Goal: Transaction & Acquisition: Book appointment/travel/reservation

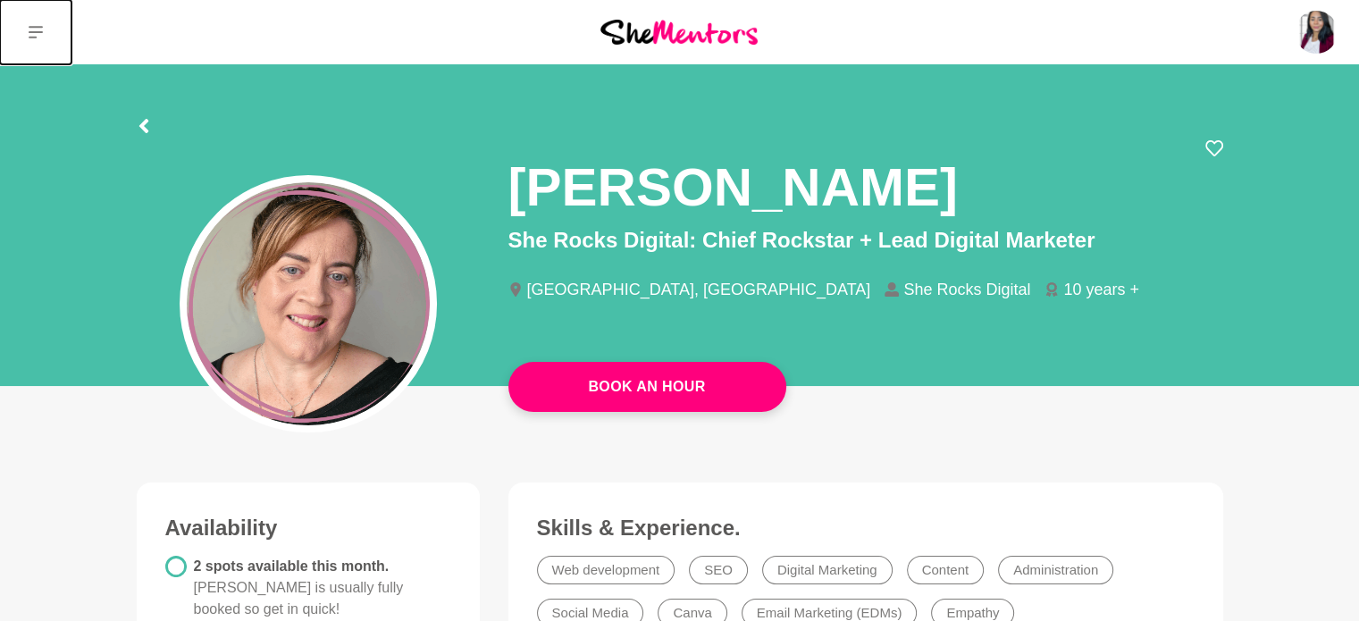
click at [25, 27] on button at bounding box center [35, 32] width 71 height 64
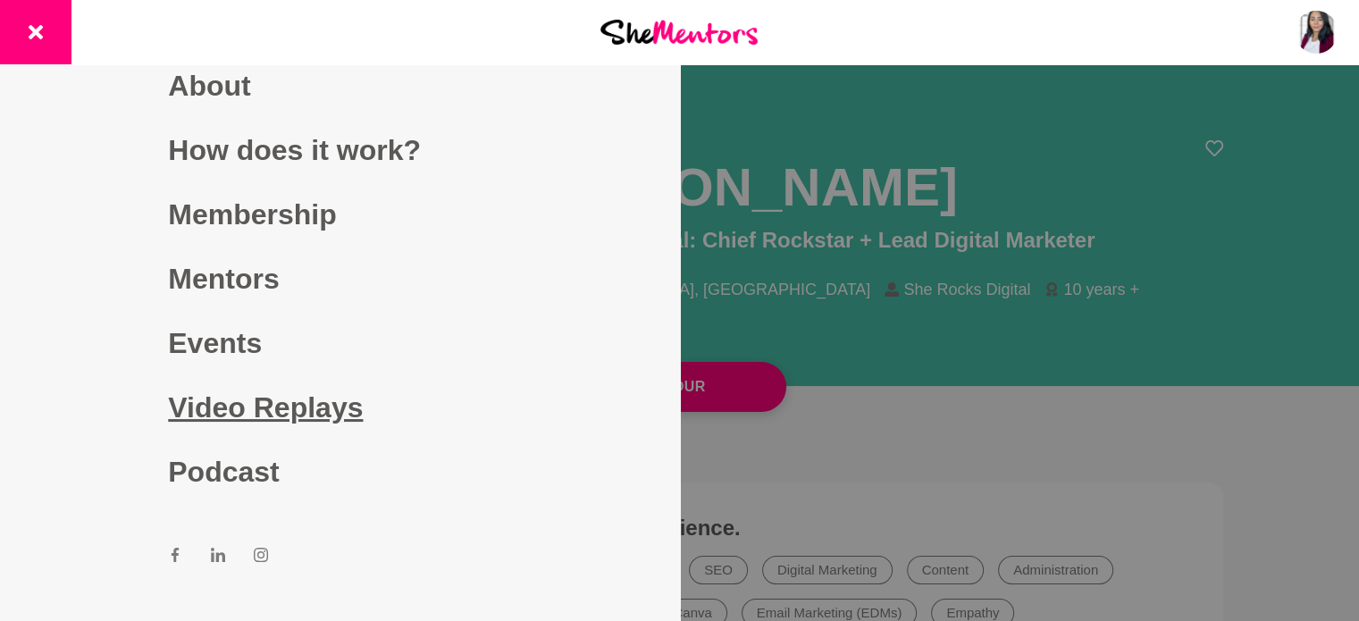
click at [262, 410] on link "Video Replays" at bounding box center [339, 407] width 343 height 64
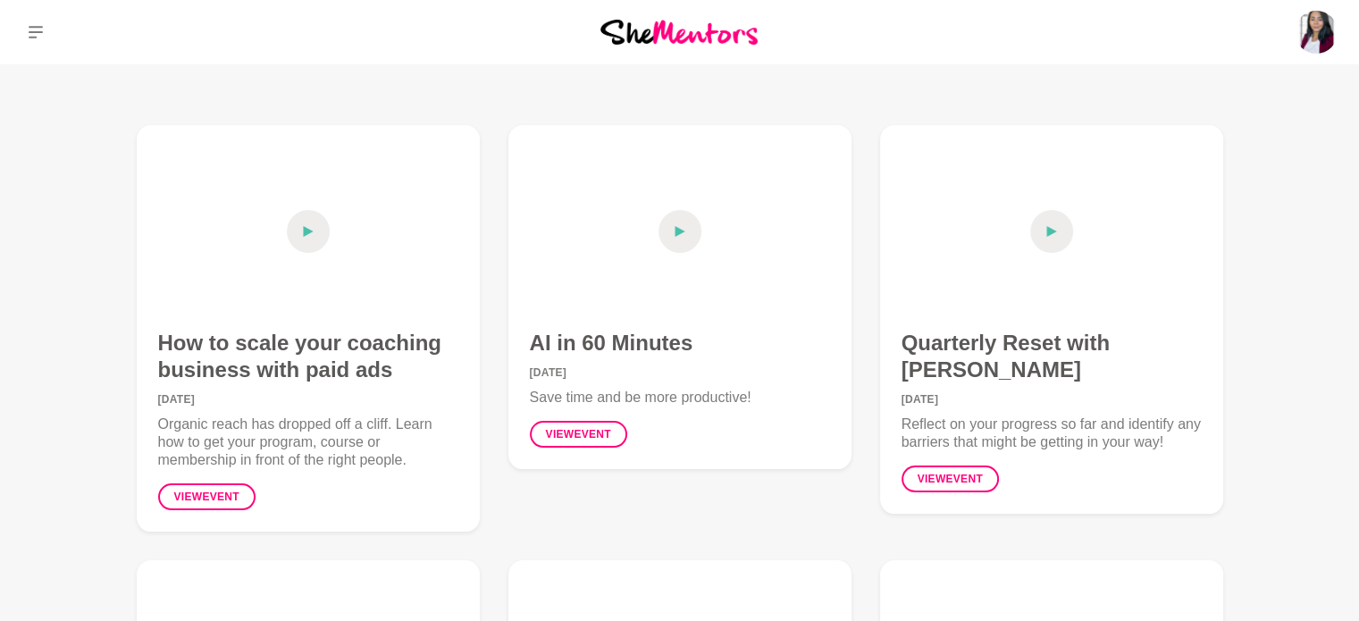
click at [198, 476] on div "View event" at bounding box center [258, 489] width 200 height 41
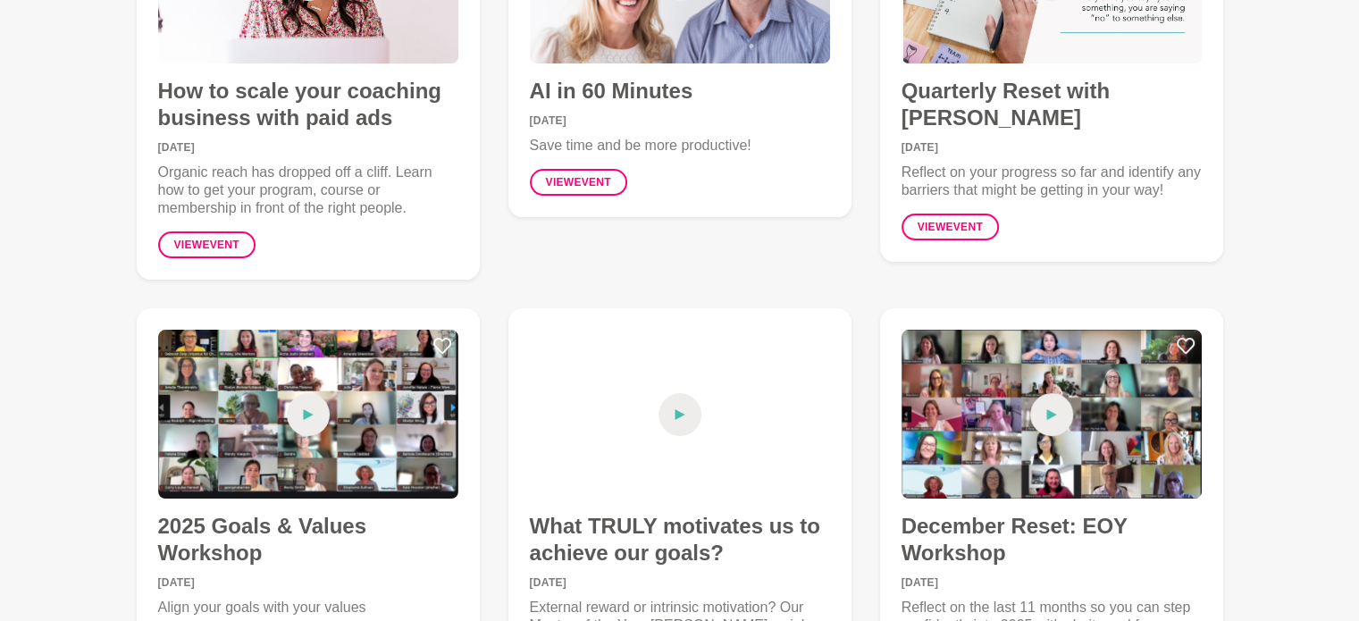
scroll to position [268, 0]
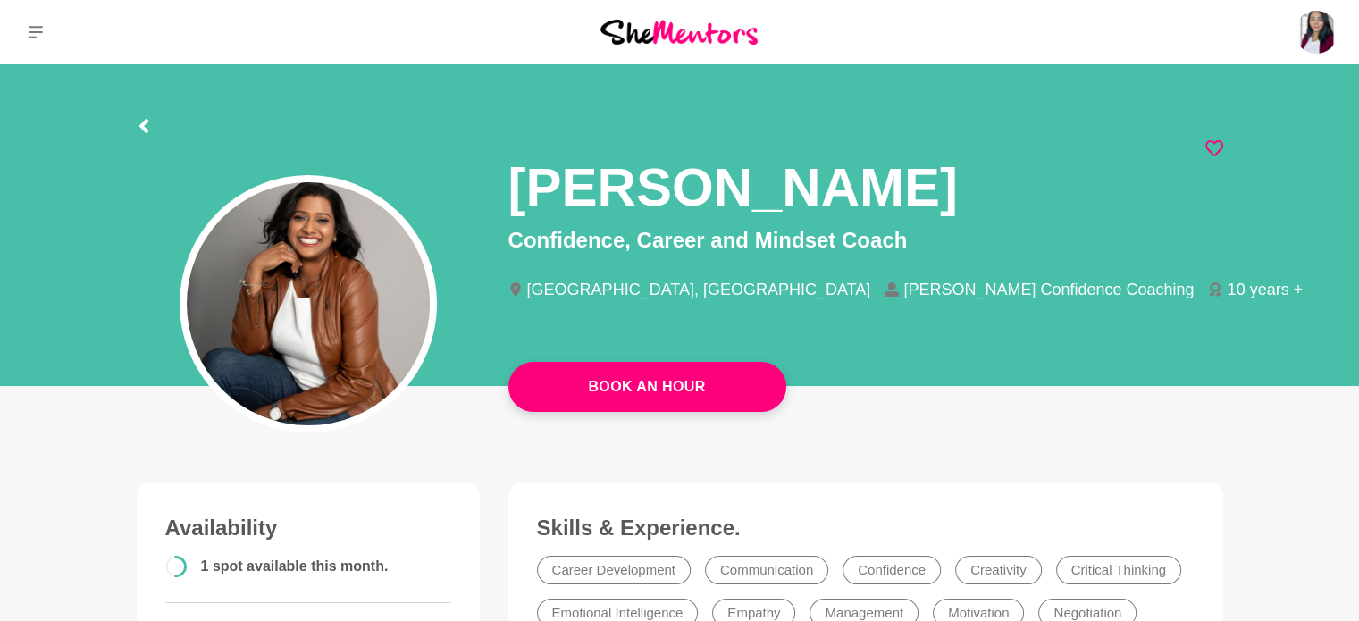
click at [1213, 147] on icon at bounding box center [1214, 148] width 18 height 18
click at [1209, 150] on icon at bounding box center [1214, 148] width 18 height 18
click at [1212, 150] on icon at bounding box center [1214, 148] width 18 height 18
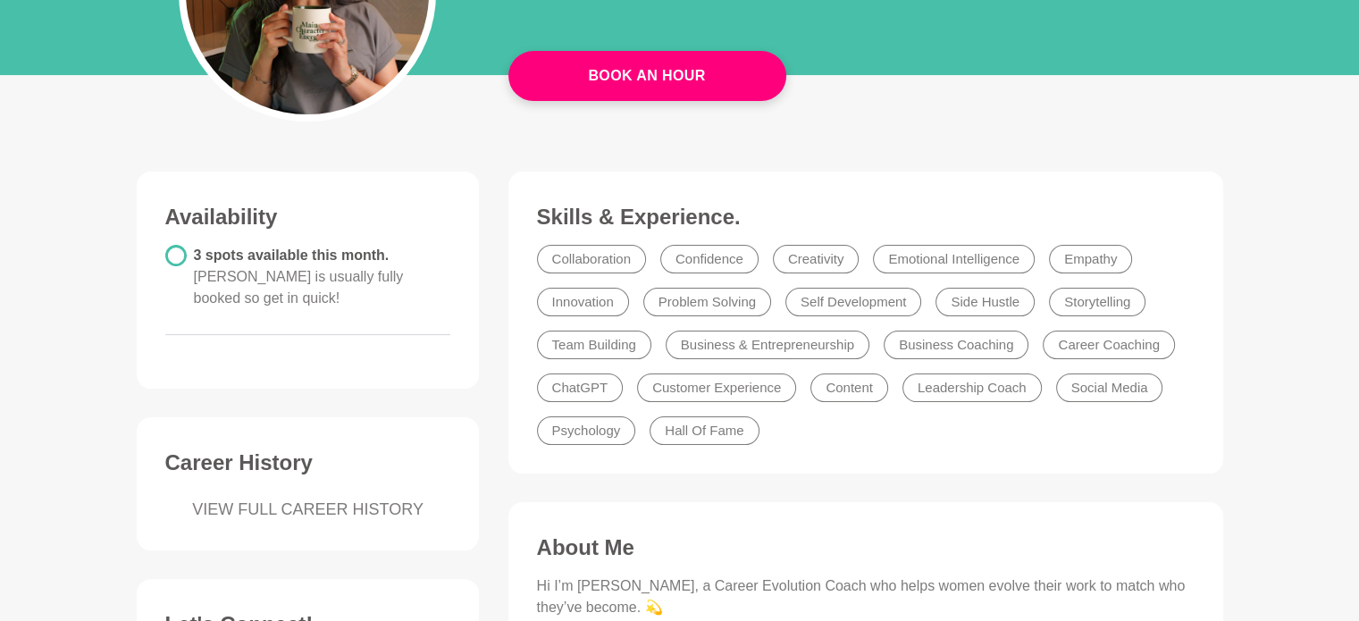
scroll to position [268, 0]
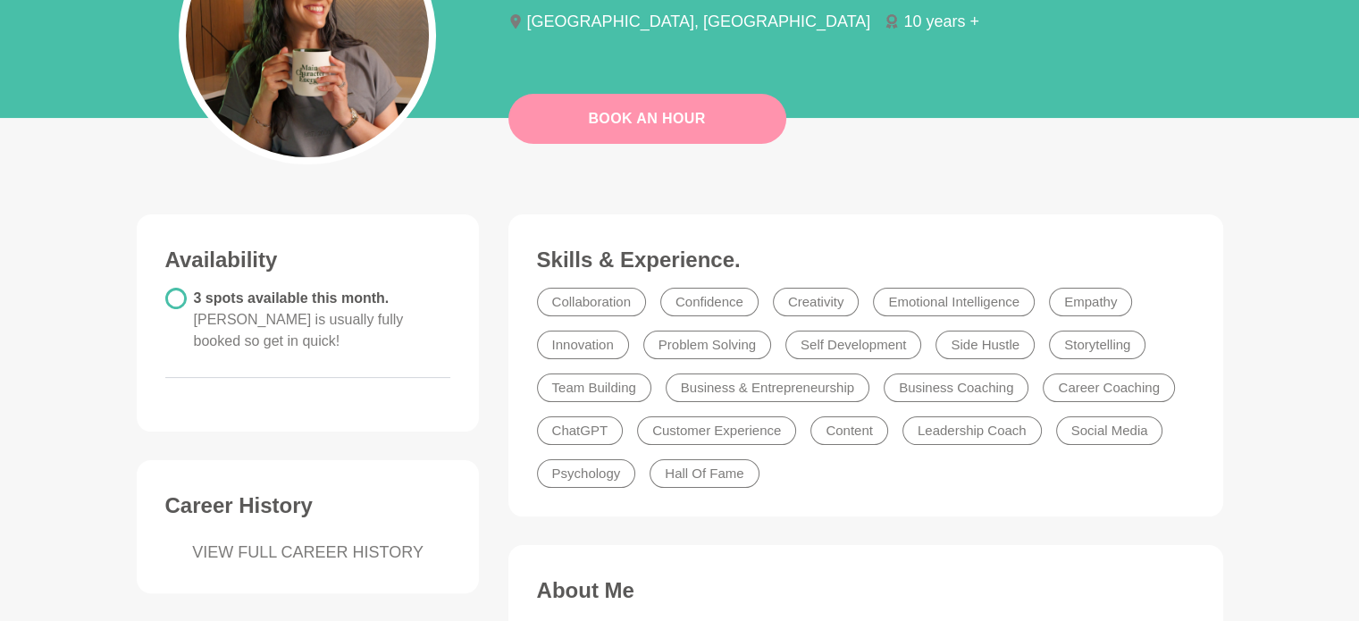
click at [657, 113] on link "Book An Hour" at bounding box center [647, 119] width 278 height 50
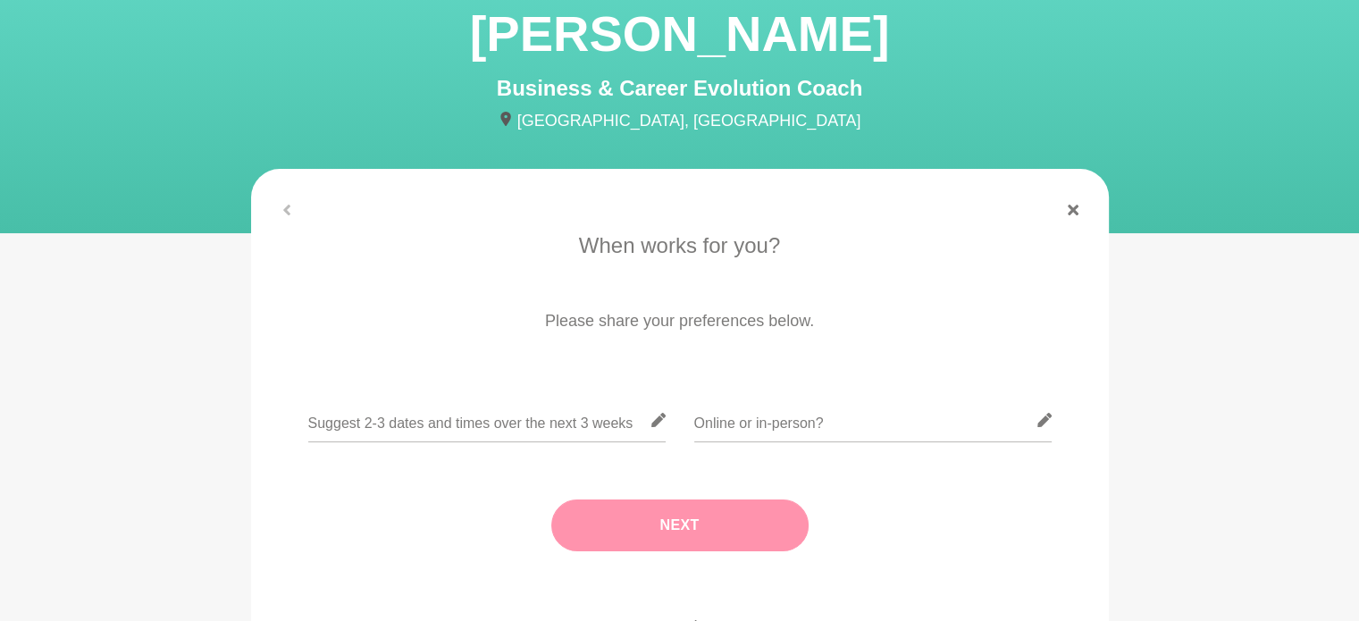
scroll to position [268, 0]
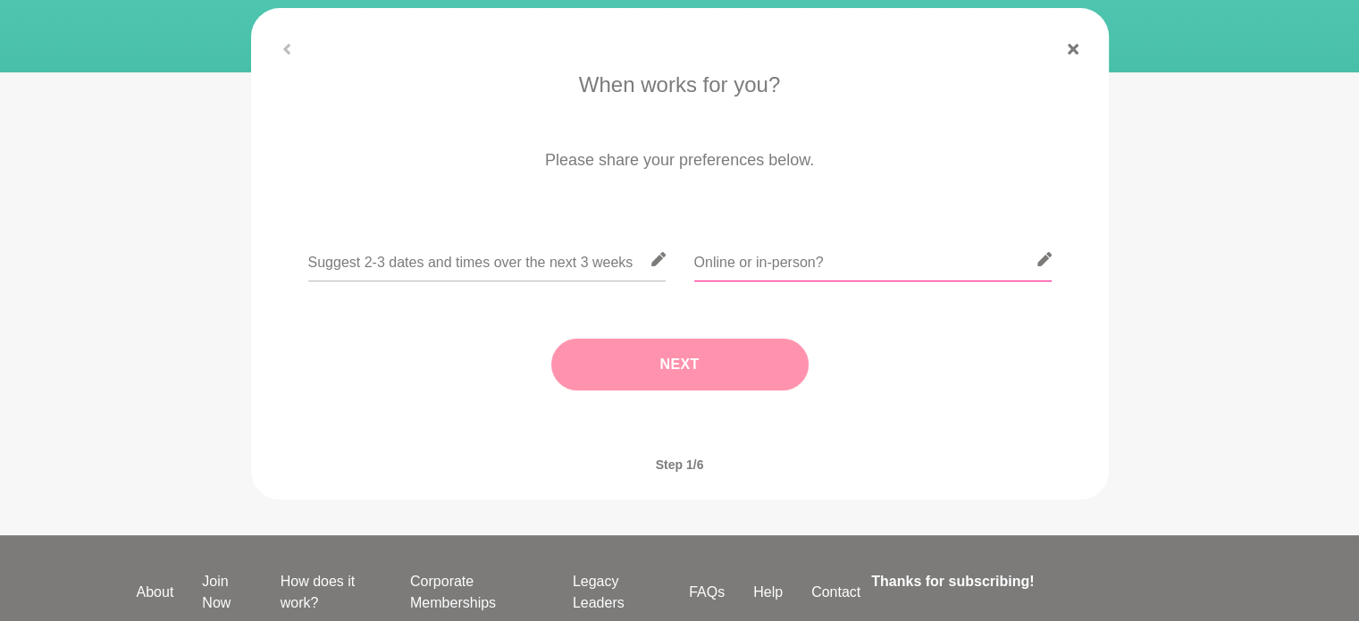
click at [852, 265] on input "text" at bounding box center [872, 260] width 357 height 44
click at [287, 46] on div at bounding box center [680, 49] width 858 height 11
click at [1079, 46] on link at bounding box center [1073, 49] width 43 height 11
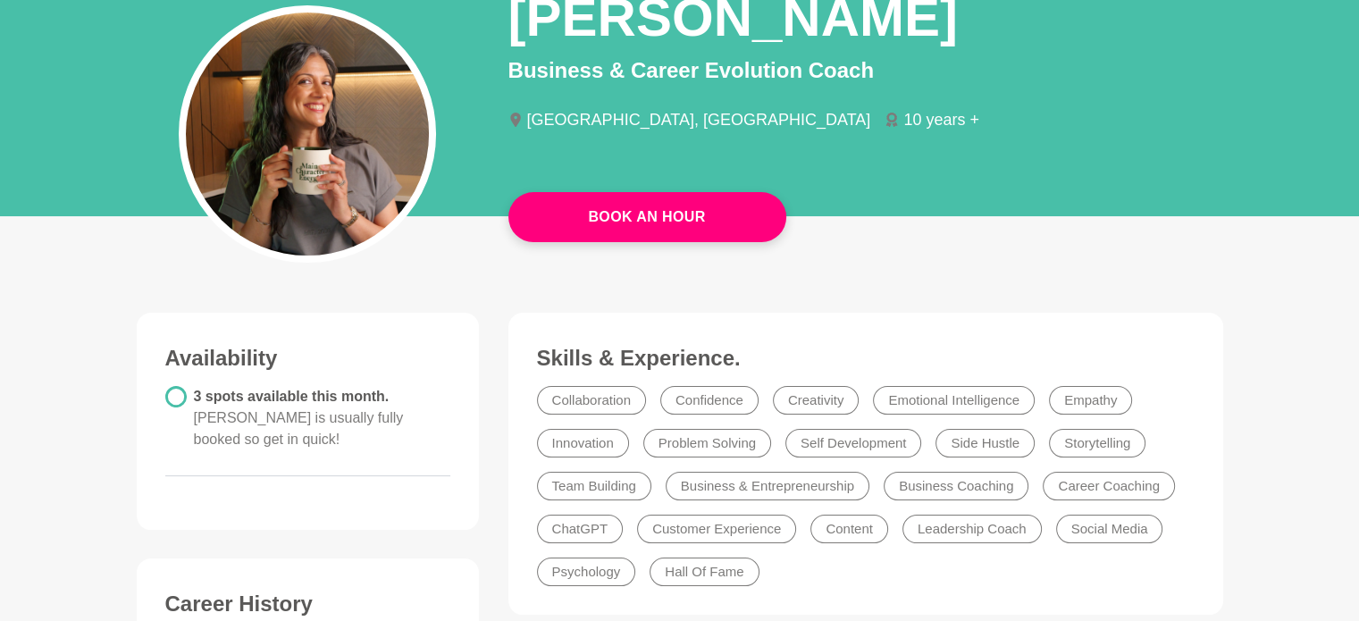
scroll to position [161, 0]
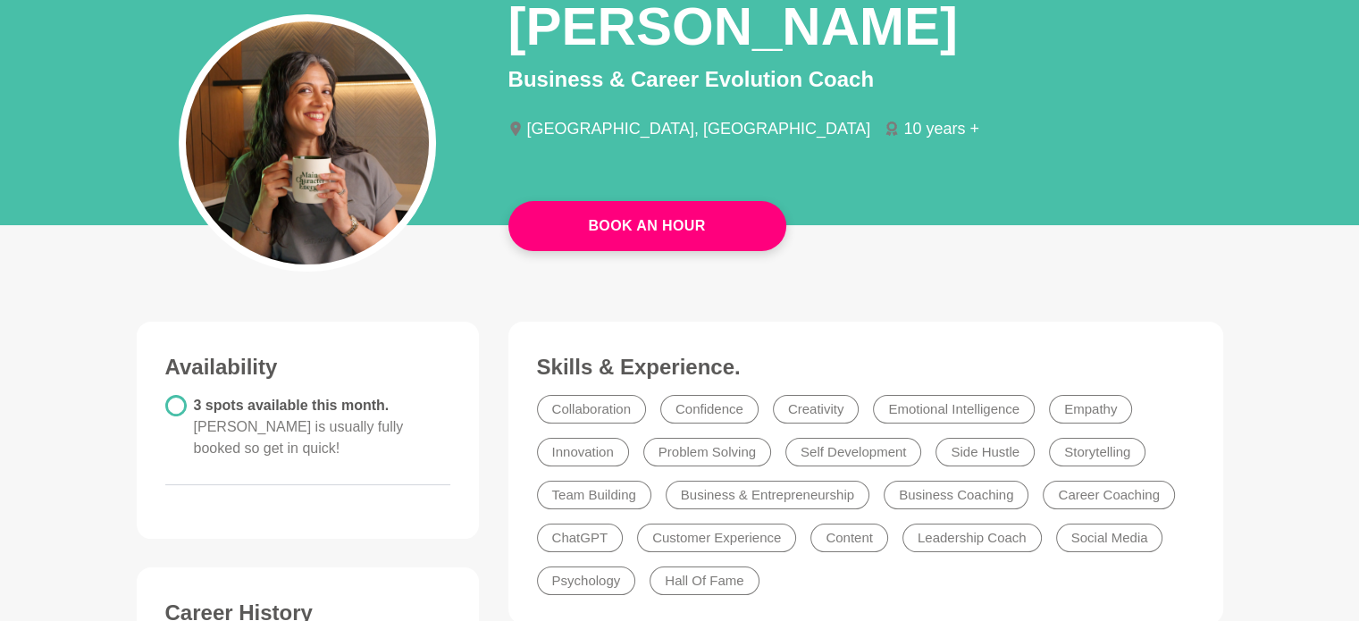
drag, startPoint x: 254, startPoint y: 393, endPoint x: 244, endPoint y: 396, distance: 10.2
click at [250, 395] on div "3 spots available this month. Amy is usually fully booked so get in quick!" at bounding box center [322, 427] width 257 height 64
click at [179, 402] on circle at bounding box center [175, 405] width 19 height 19
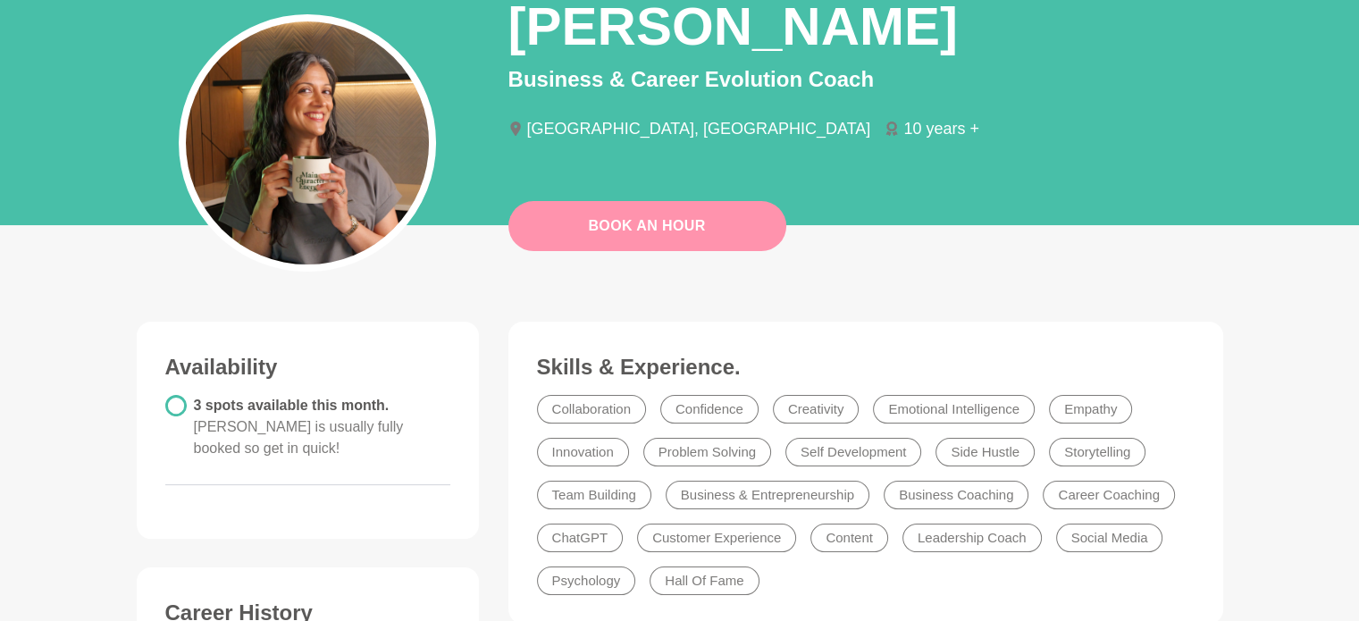
click at [700, 222] on link "Book An Hour" at bounding box center [647, 226] width 278 height 50
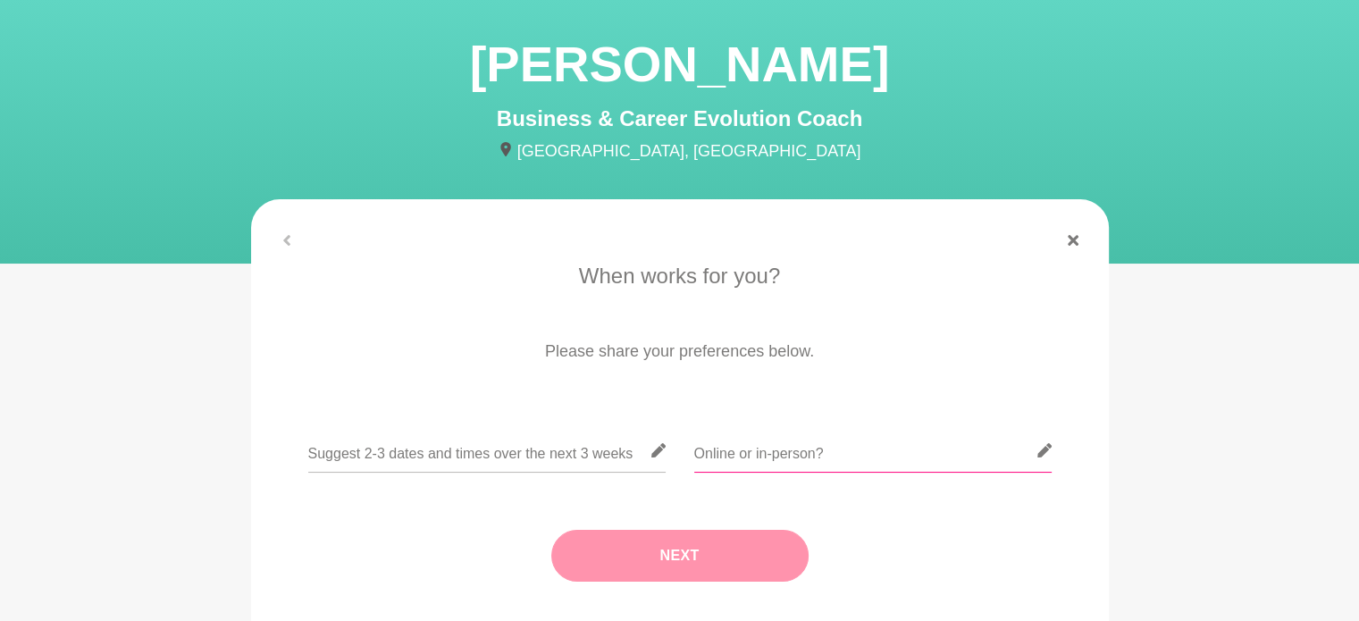
scroll to position [179, 0]
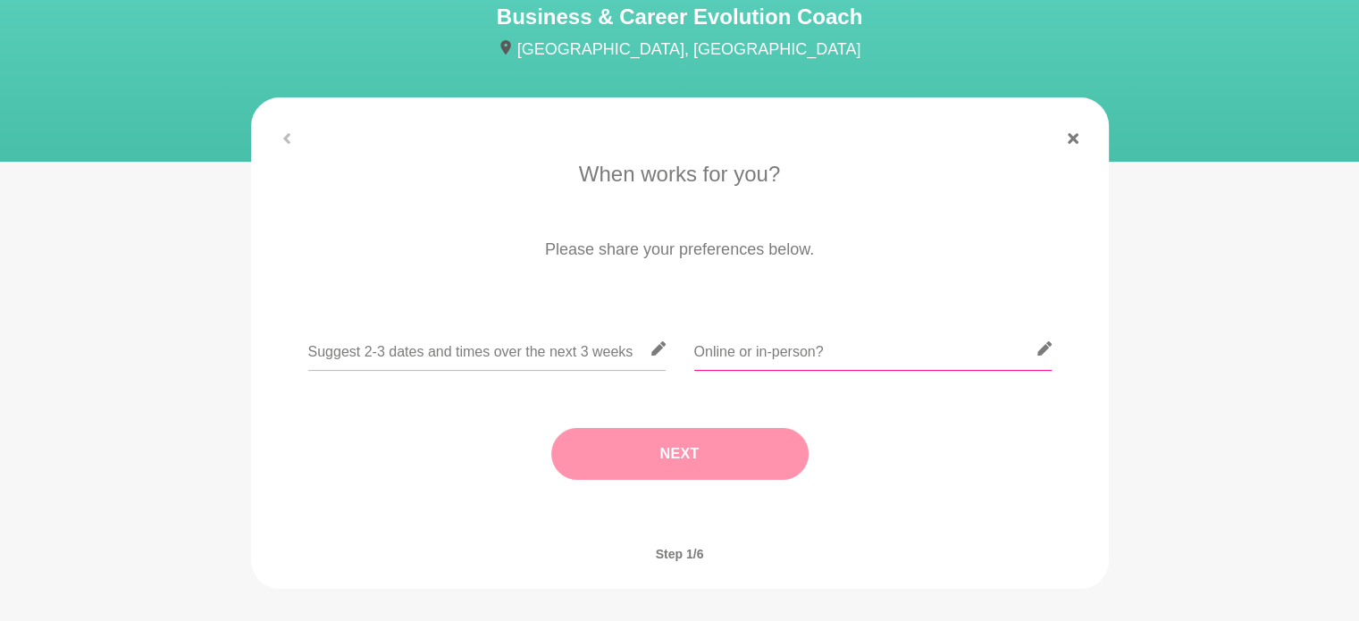
click at [743, 346] on input "text" at bounding box center [872, 349] width 357 height 44
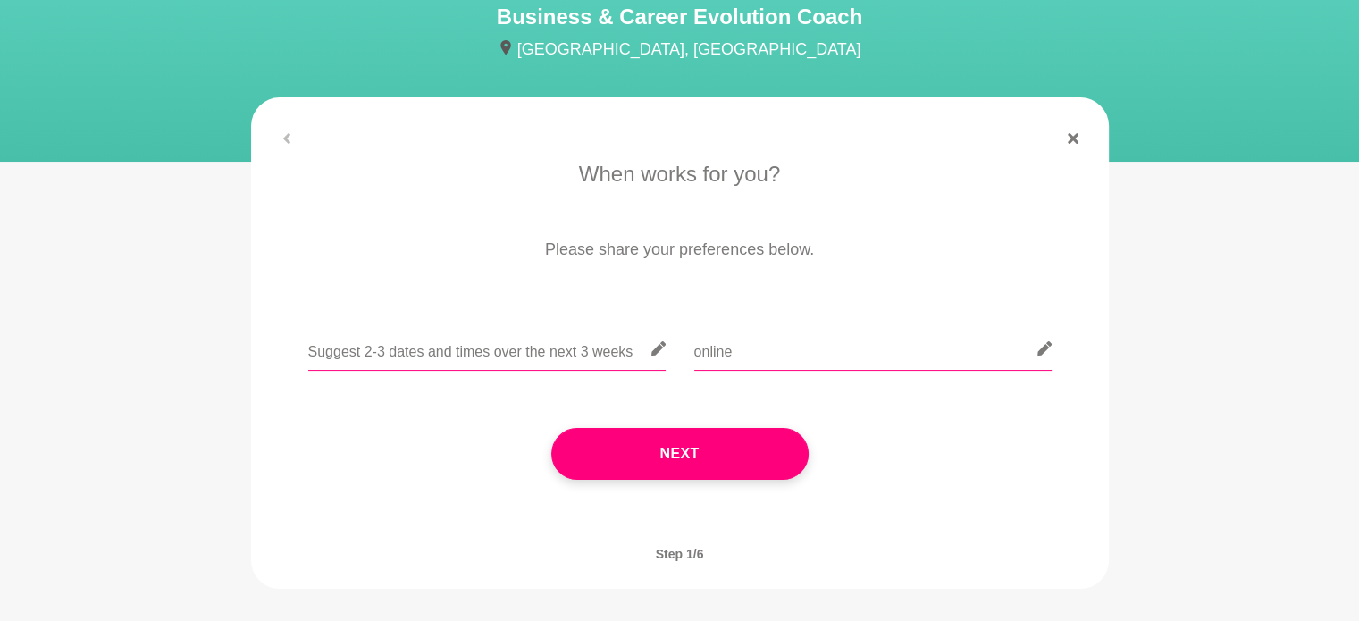
type input "online"
click at [441, 346] on input "text" at bounding box center [486, 349] width 357 height 44
click at [481, 353] on input "text" at bounding box center [486, 349] width 357 height 44
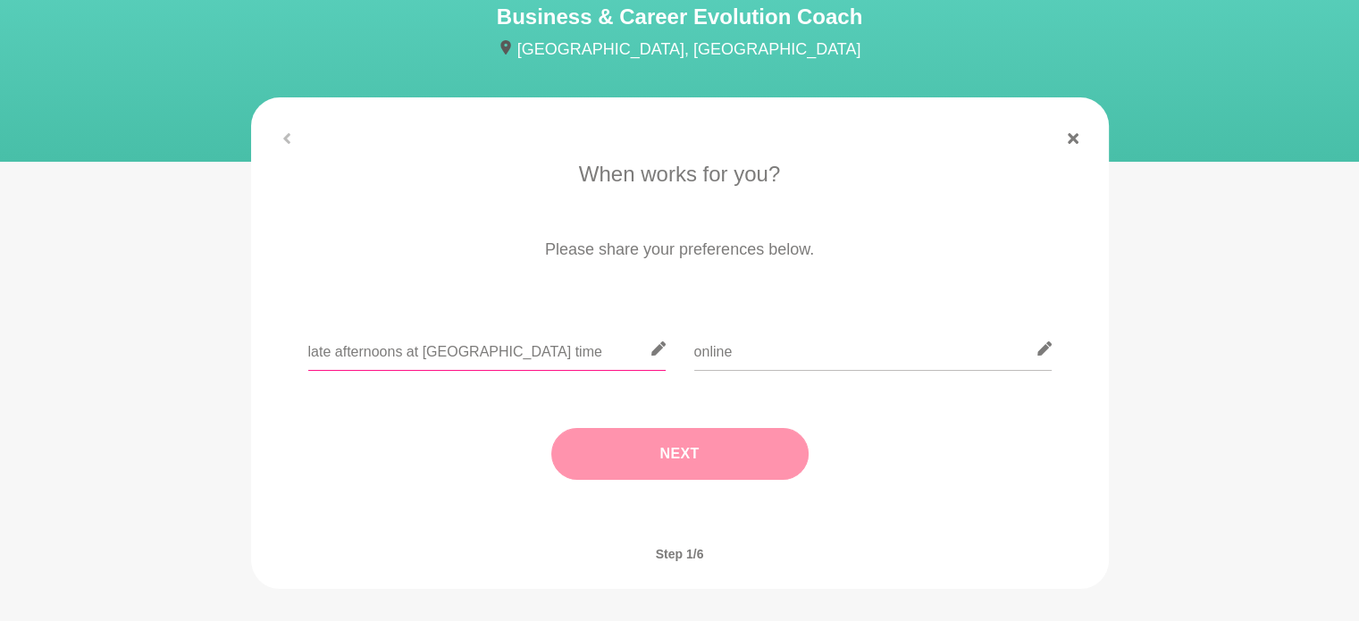
type input "late afternoons at NSW time"
click at [663, 458] on button "Next" at bounding box center [679, 454] width 257 height 52
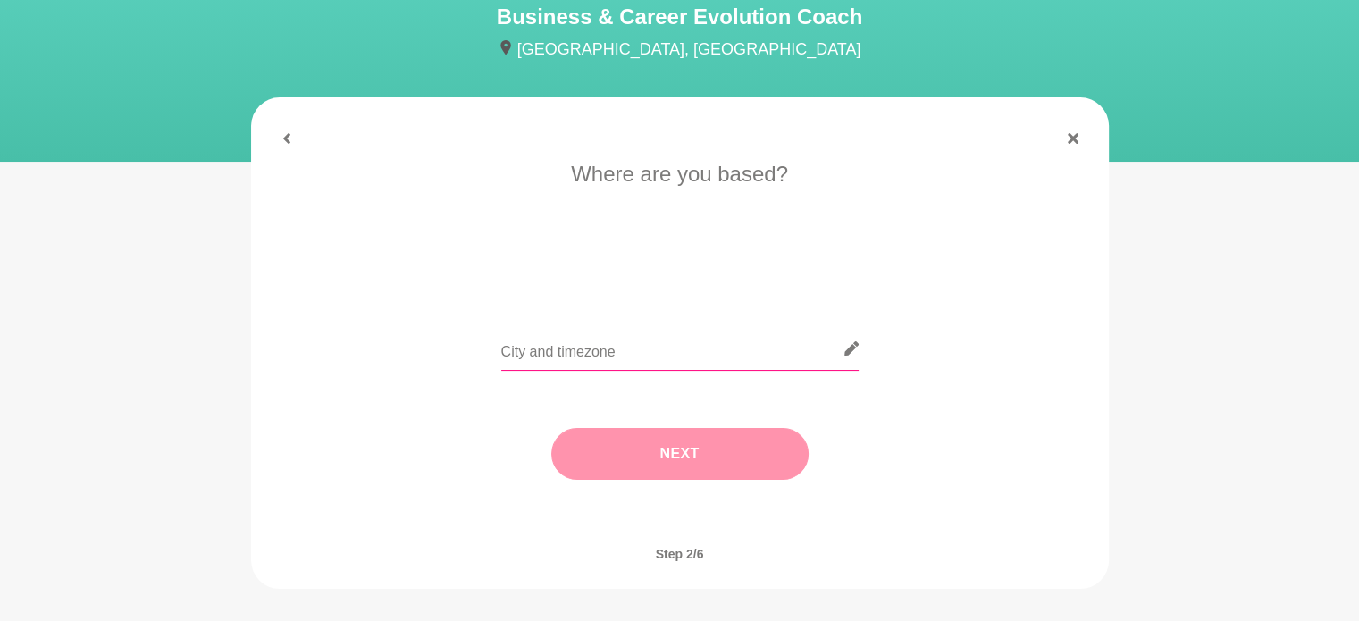
click at [693, 355] on input "text" at bounding box center [679, 349] width 357 height 44
type input "sydney, NSW"
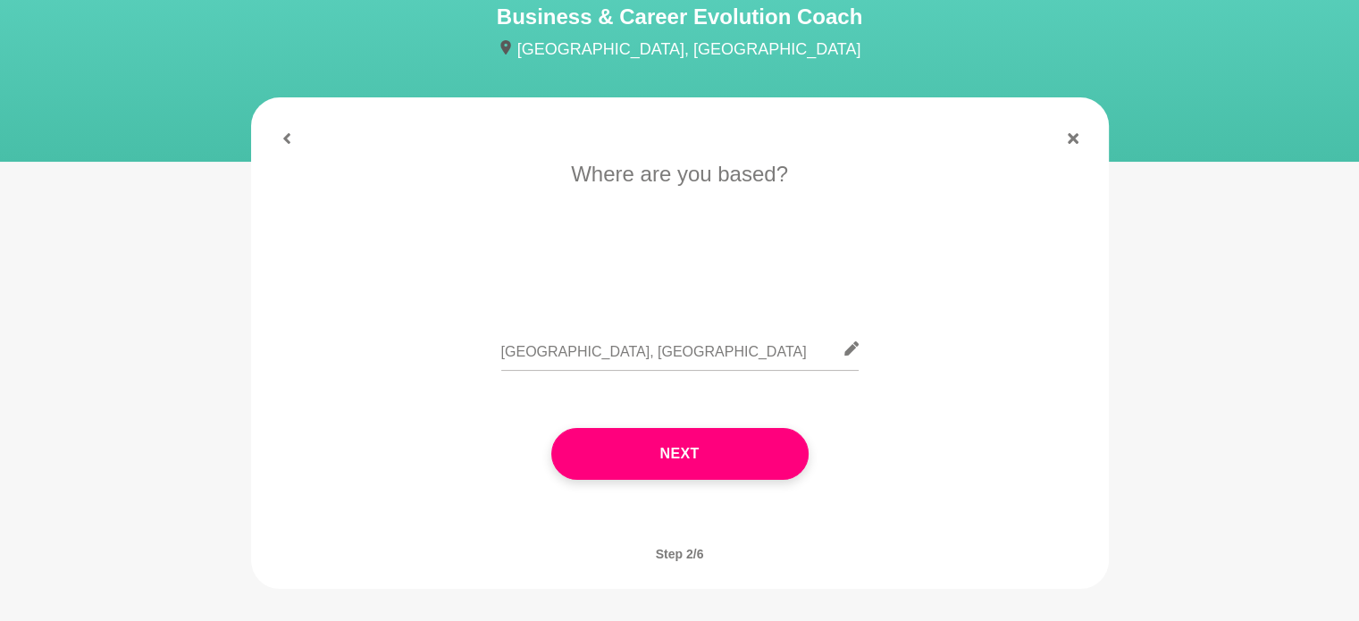
click at [689, 442] on button "Next" at bounding box center [679, 454] width 257 height 52
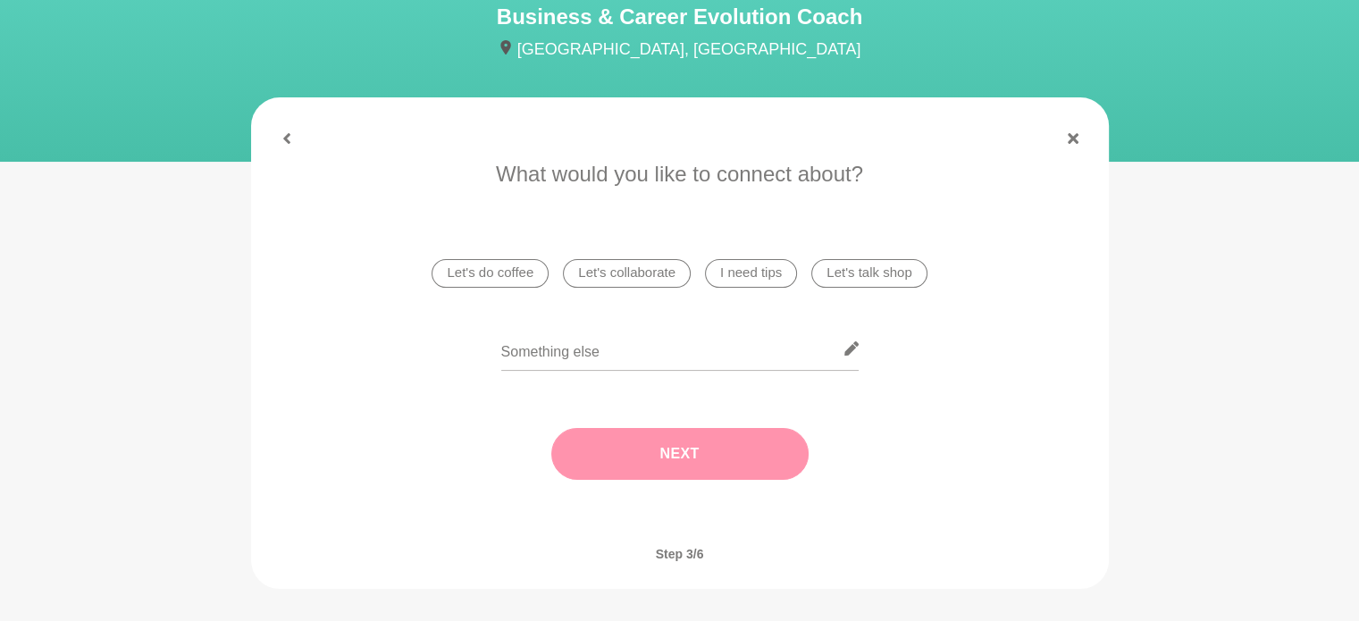
click at [751, 281] on li "I need tips" at bounding box center [751, 273] width 92 height 29
click at [697, 449] on button "Next" at bounding box center [679, 454] width 257 height 52
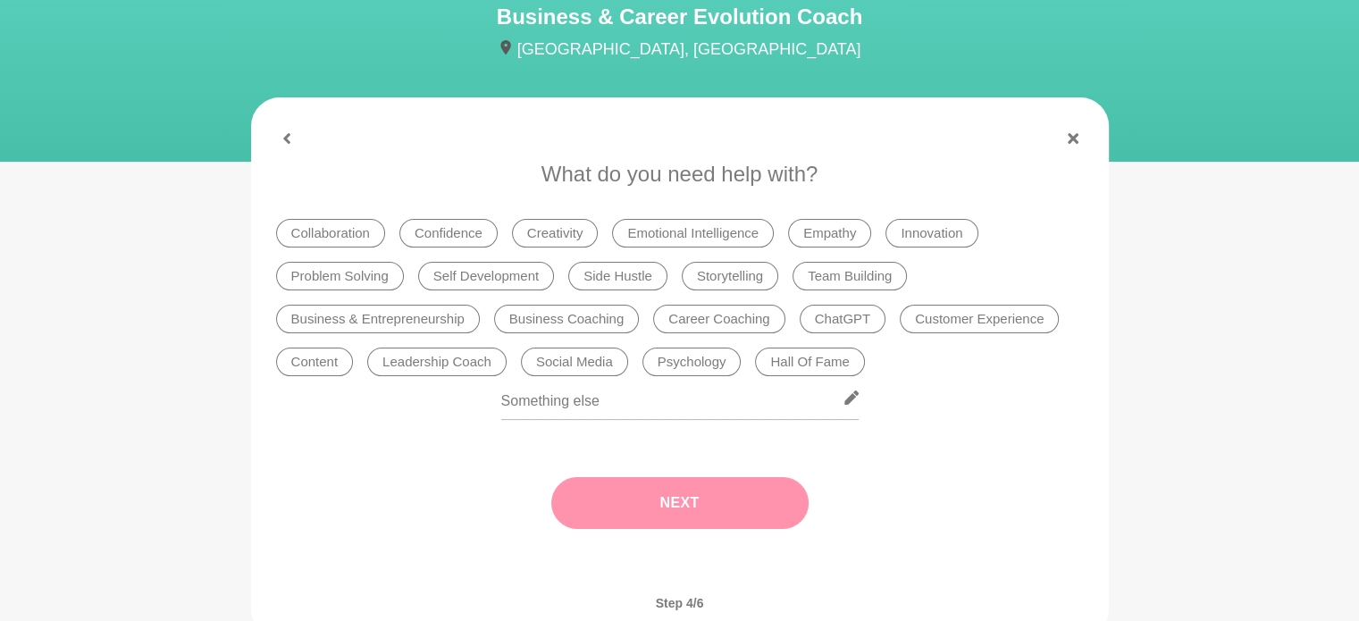
click at [424, 319] on li "Business & Entrepreneurship" at bounding box center [378, 319] width 204 height 29
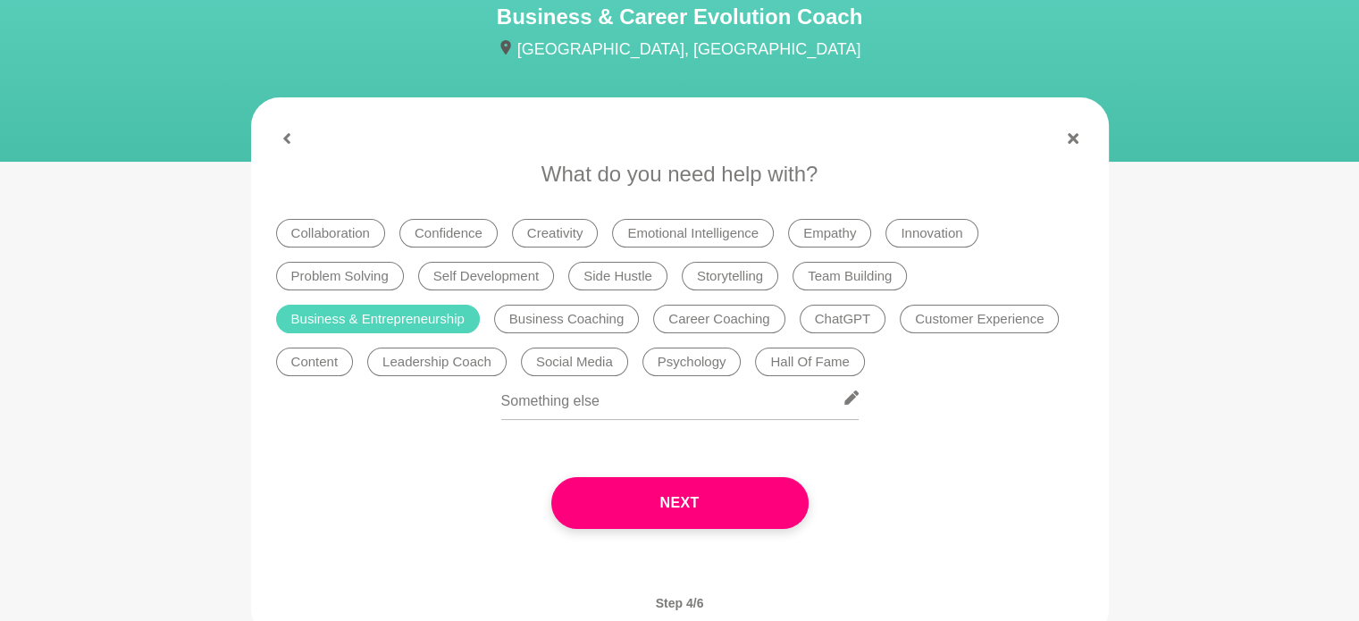
click at [690, 312] on li "Career Coaching" at bounding box center [718, 319] width 131 height 29
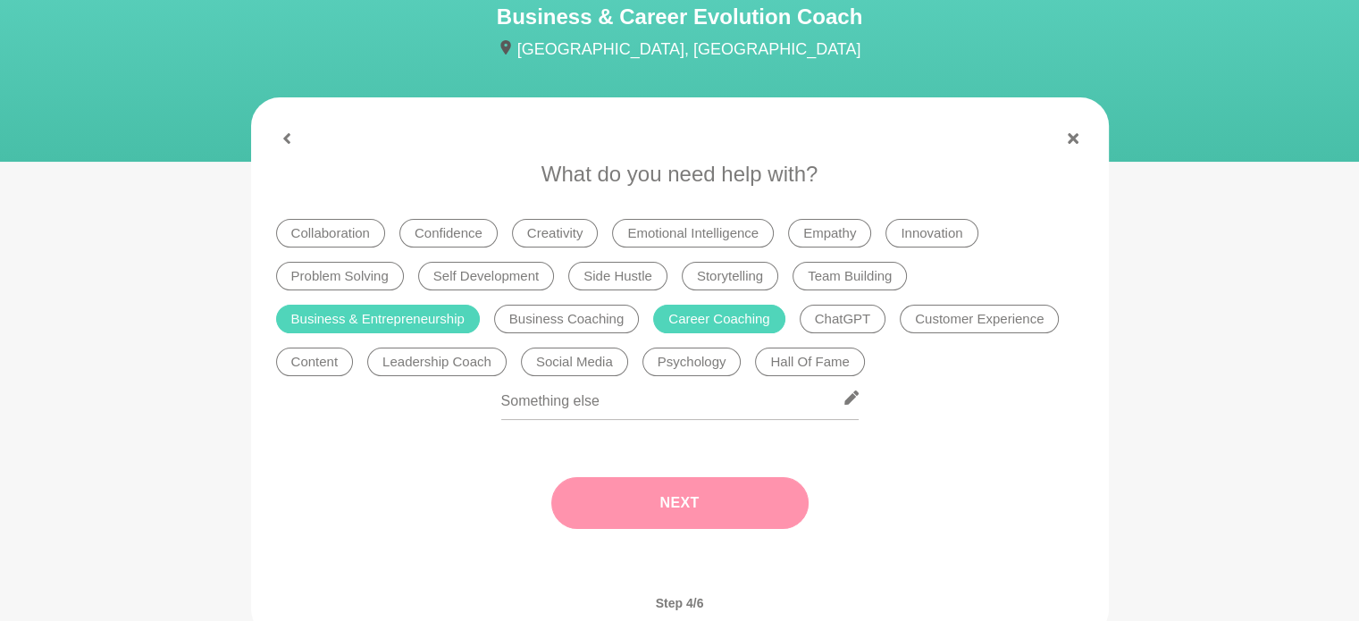
click at [771, 504] on button "Next" at bounding box center [679, 503] width 257 height 52
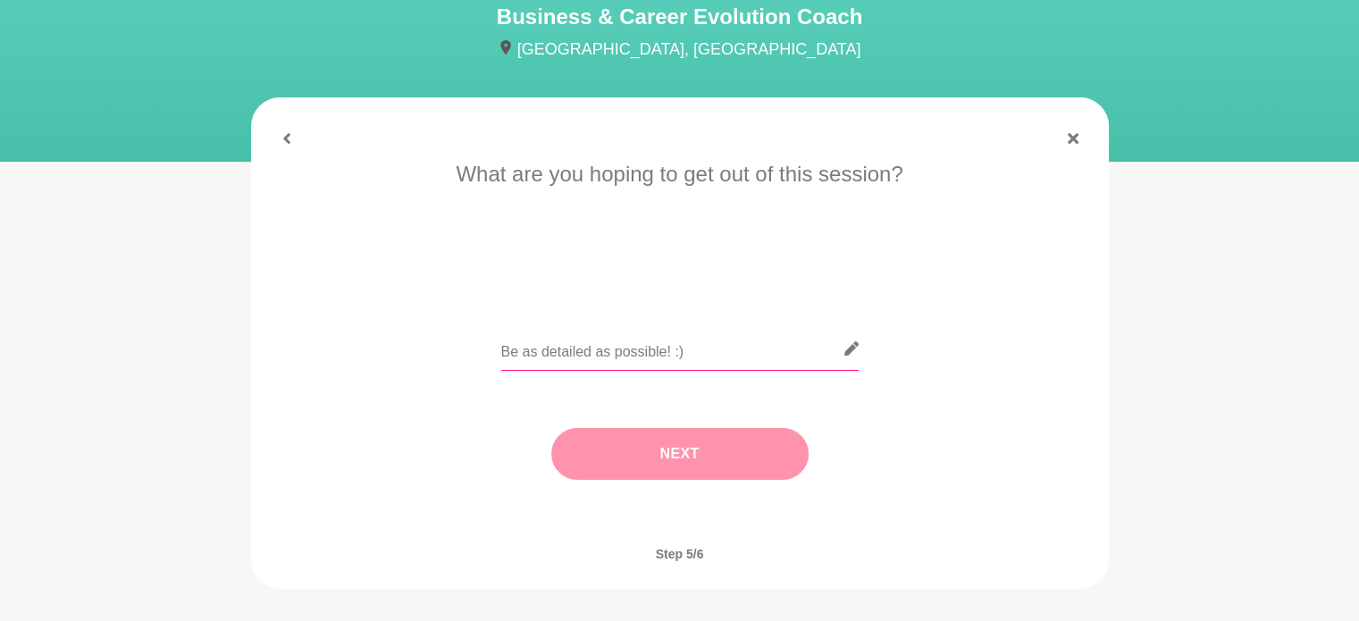
click at [625, 349] on input "text" at bounding box center [679, 349] width 357 height 44
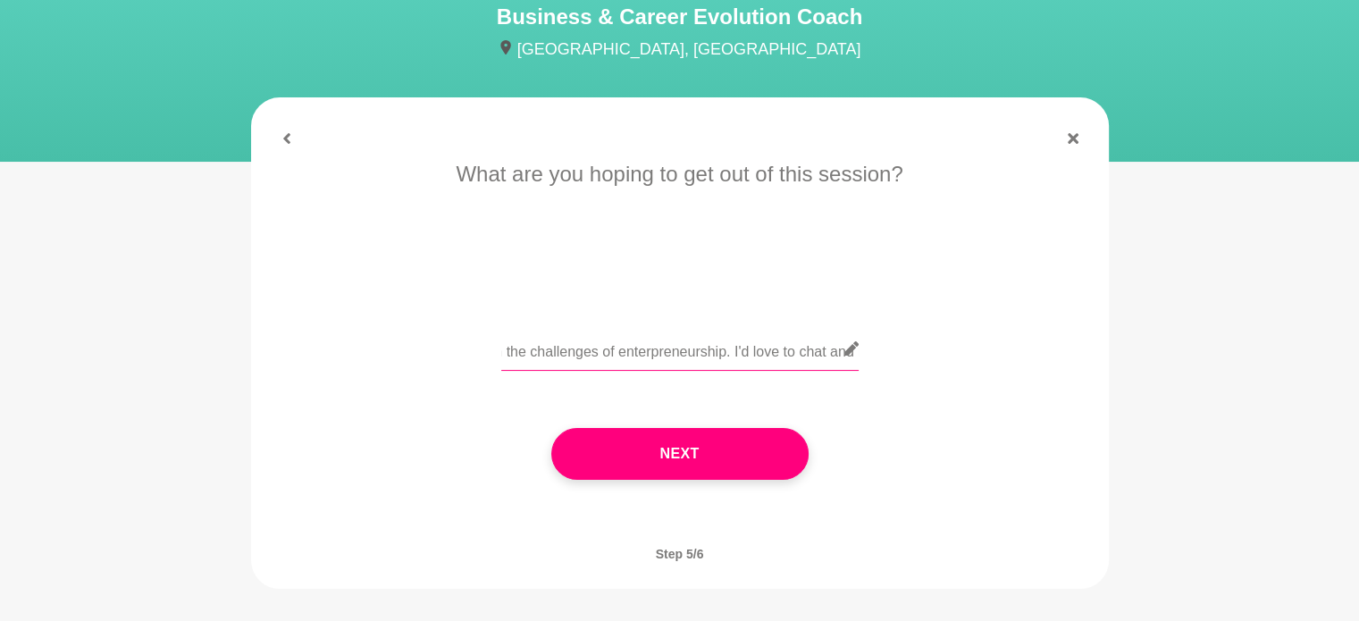
scroll to position [0, 472]
type input "Hi Amy! I am building an interior design business and dealing with the challeng…"
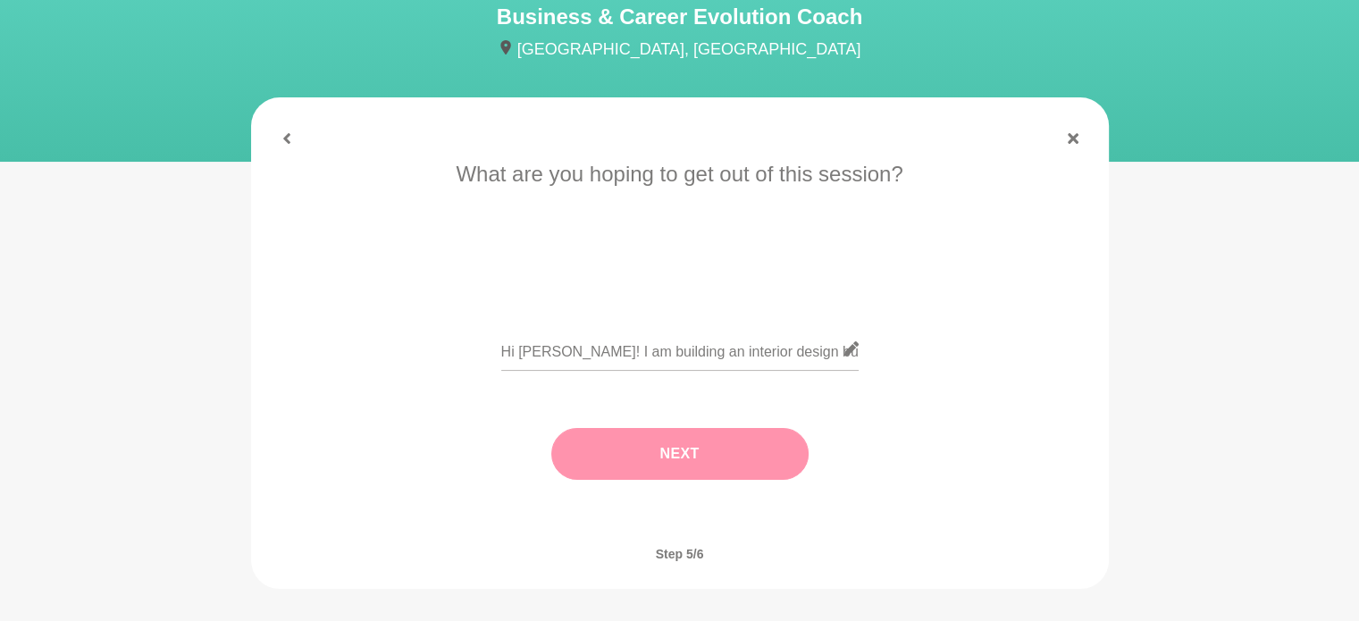
click at [680, 458] on button "Next" at bounding box center [679, 454] width 257 height 52
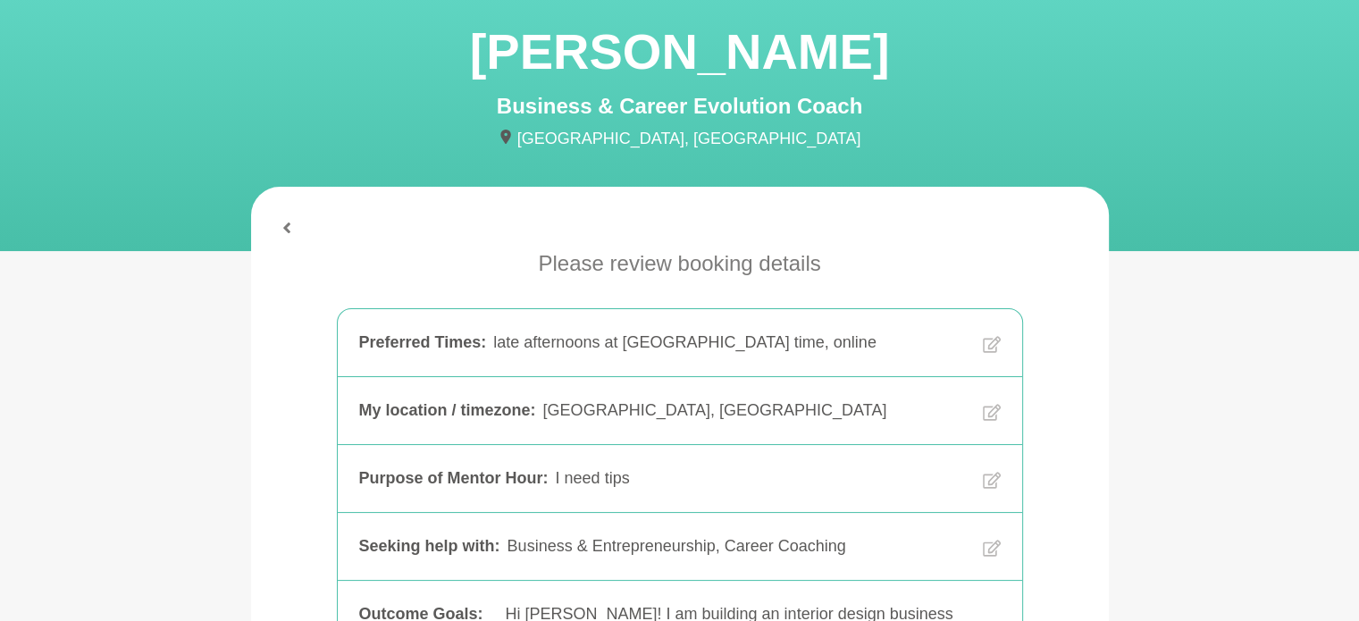
scroll to position [536, 0]
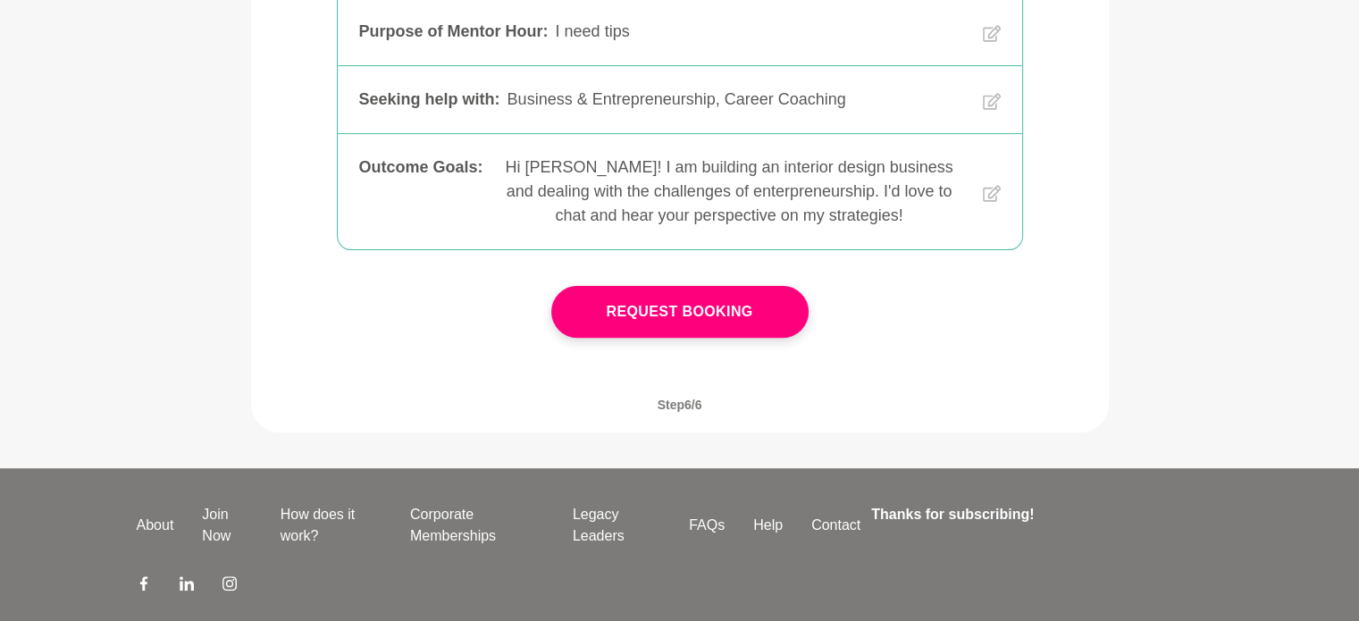
click at [728, 303] on button "Request Booking" at bounding box center [679, 312] width 257 height 52
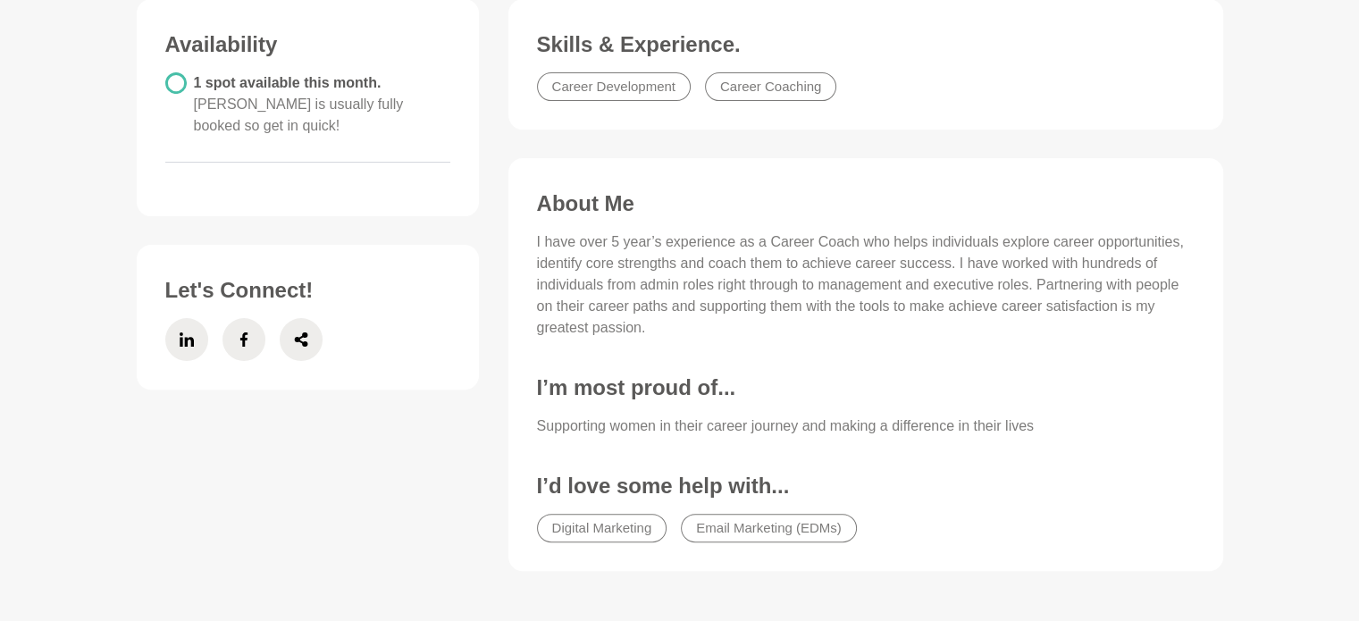
scroll to position [625, 0]
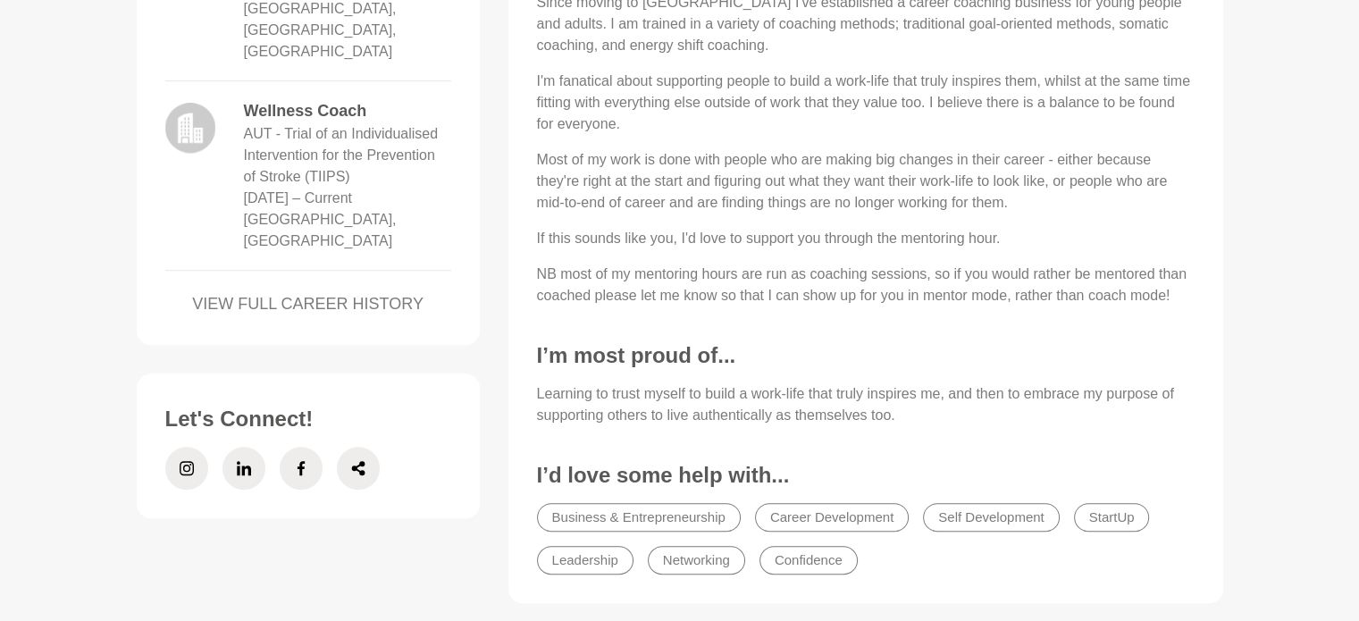
scroll to position [983, 0]
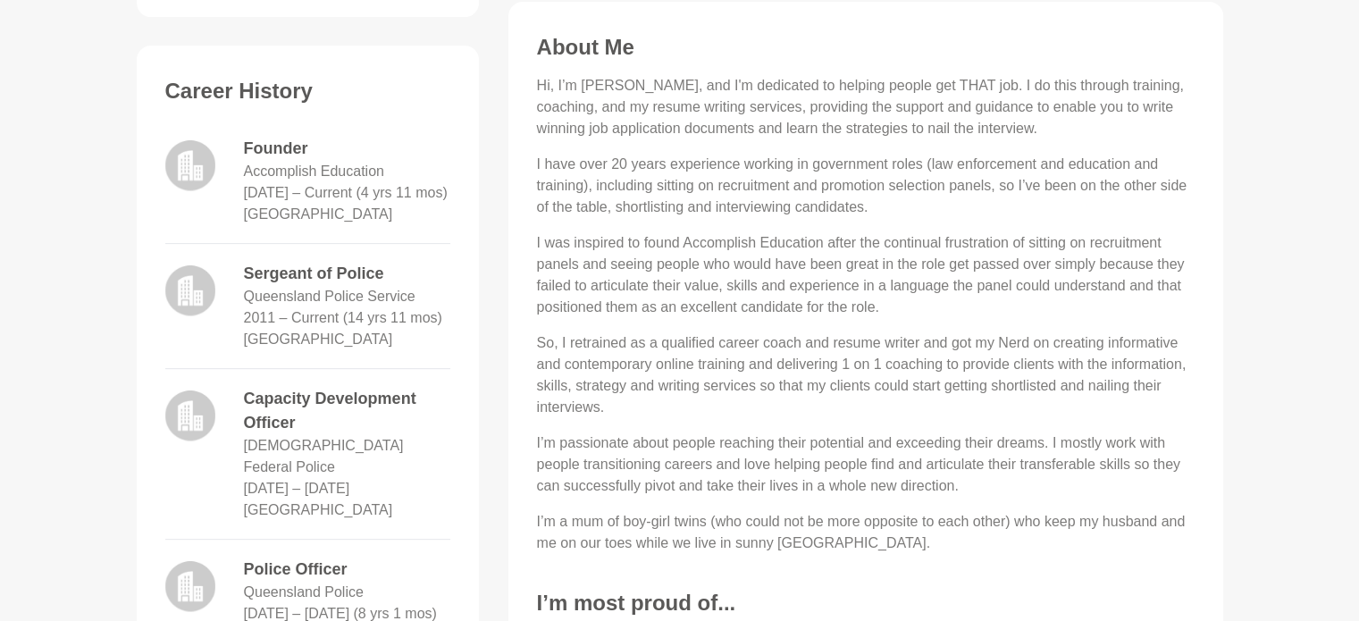
scroll to position [715, 0]
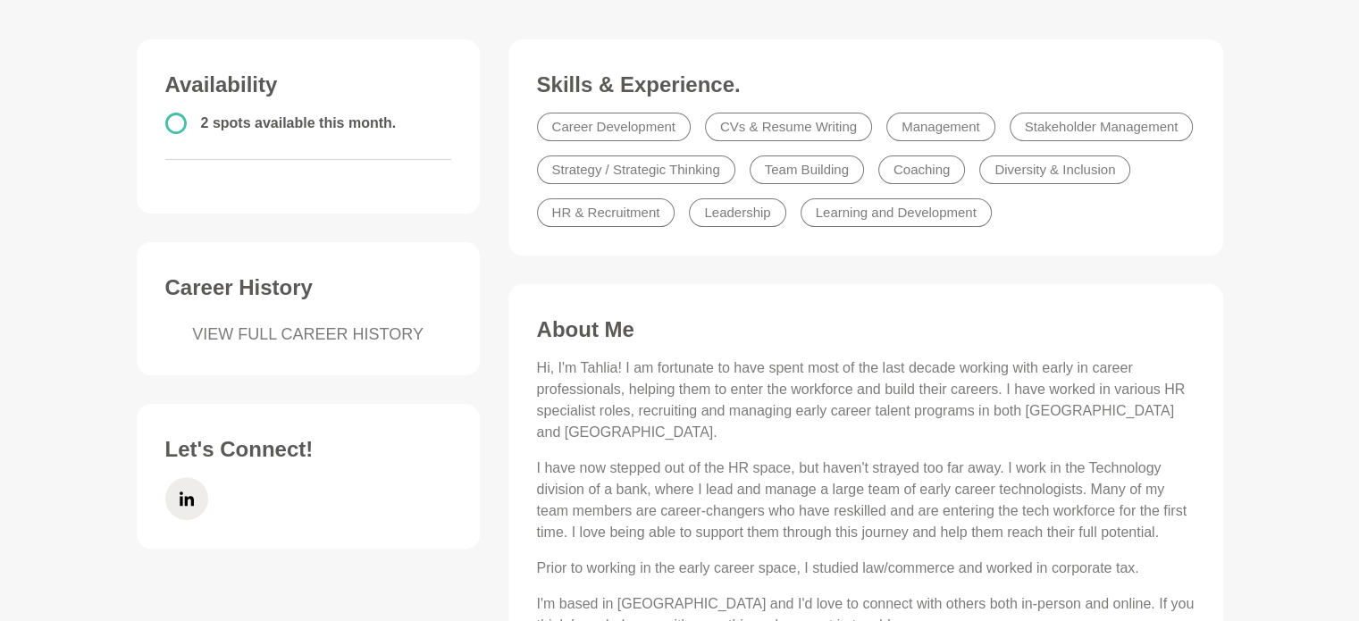
scroll to position [447, 0]
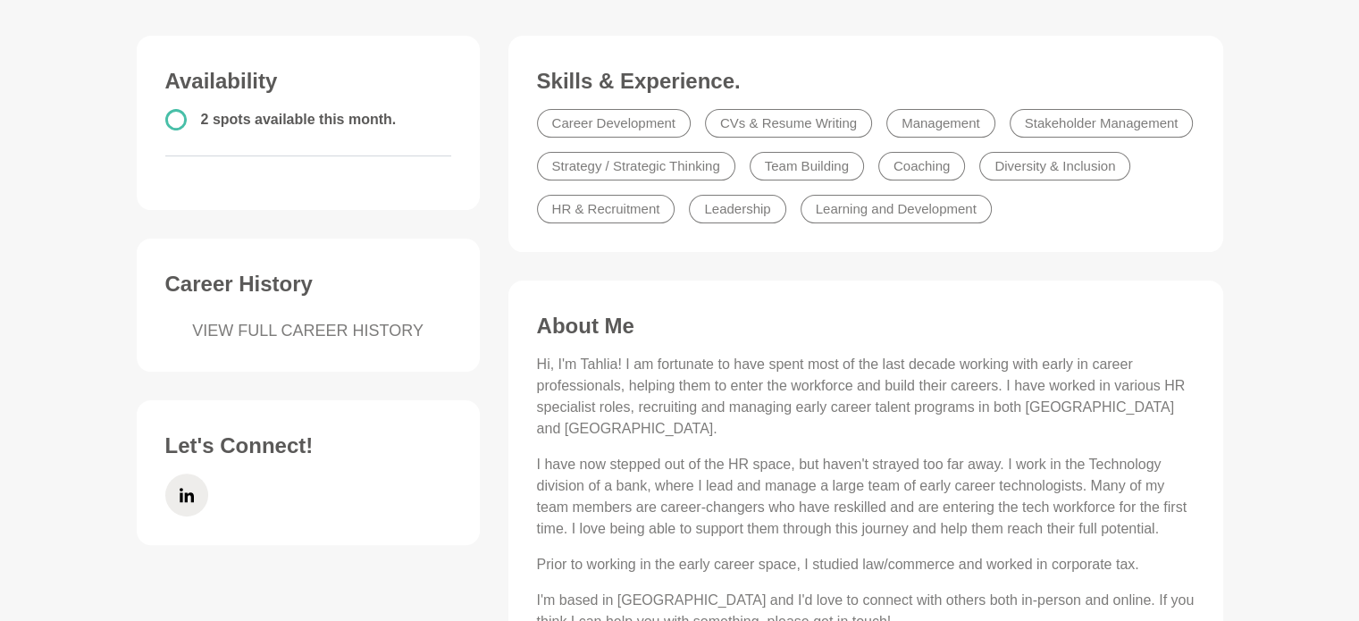
drag, startPoint x: 174, startPoint y: 116, endPoint x: 194, endPoint y: 117, distance: 19.7
click at [177, 116] on circle at bounding box center [175, 119] width 19 height 19
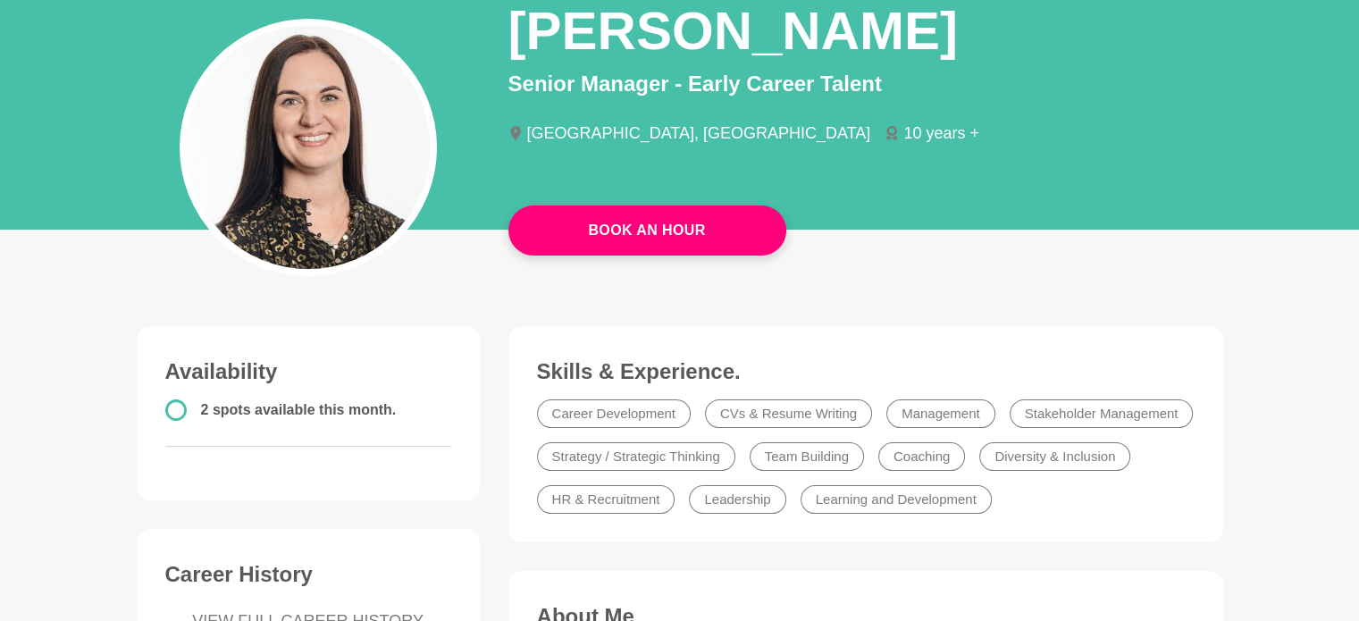
scroll to position [89, 0]
